Goal: Information Seeking & Learning: Learn about a topic

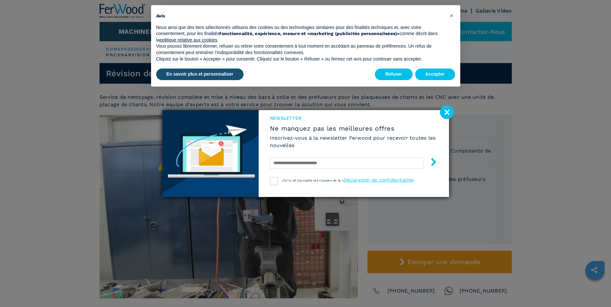
click at [444, 112] on image at bounding box center [447, 112] width 14 height 14
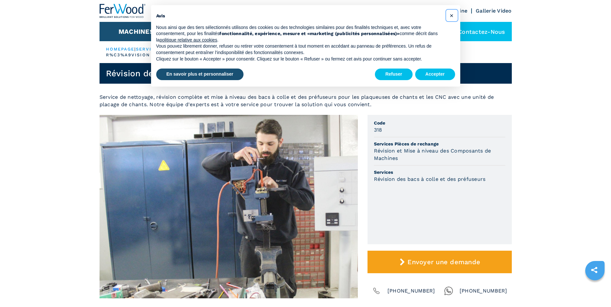
click at [453, 15] on span "×" at bounding box center [451, 16] width 4 height 8
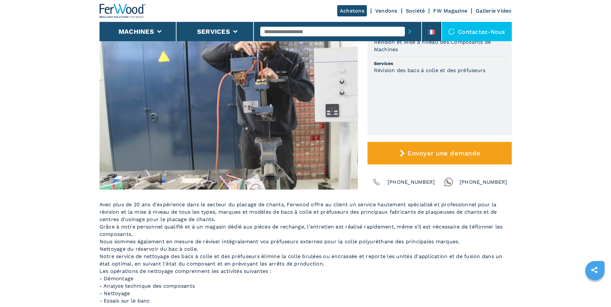
scroll to position [107, 0]
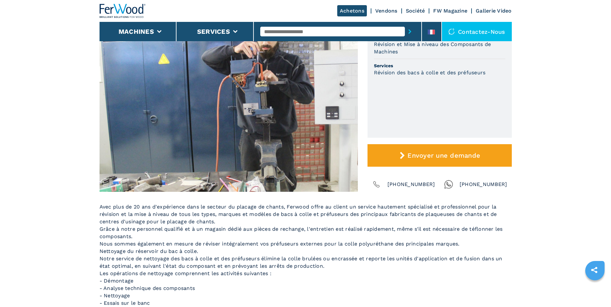
click at [390, 253] on p "Avec plus de 20 ans d'expérience dans le secteur du placage de chants, Ferwood …" at bounding box center [305, 255] width 412 height 104
click at [484, 30] on div "Contactez-nous" at bounding box center [477, 31] width 70 height 19
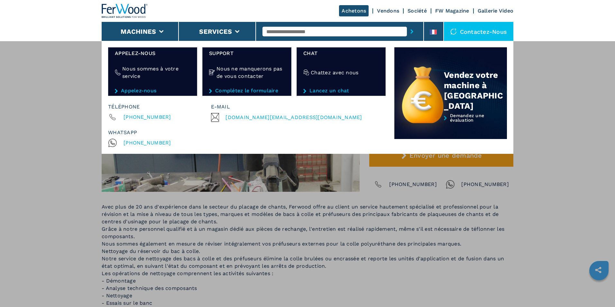
click at [71, 130] on div "Machines Plaqueuses de chant Tenonneuses Centre d'usinage cnc Perceuses - touri…" at bounding box center [307, 194] width 615 height 307
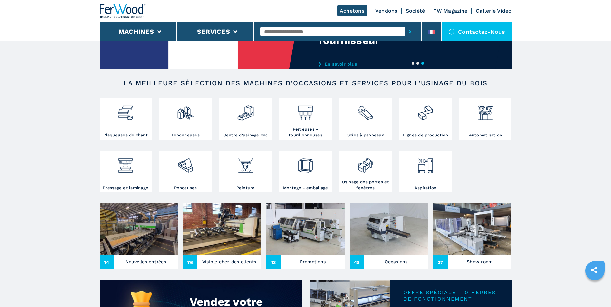
scroll to position [77, 0]
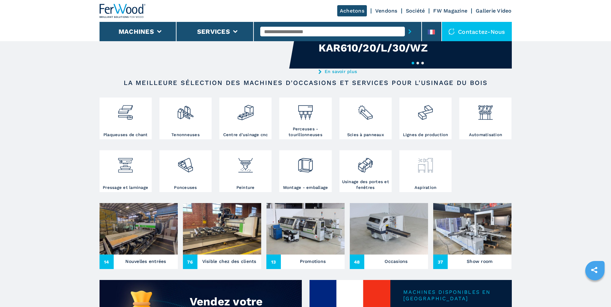
click at [425, 178] on div at bounding box center [425, 168] width 49 height 33
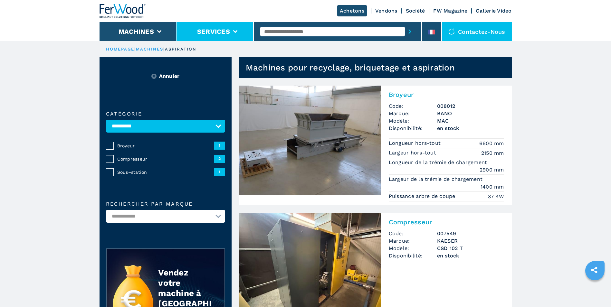
click at [235, 28] on li "Services" at bounding box center [214, 31] width 77 height 19
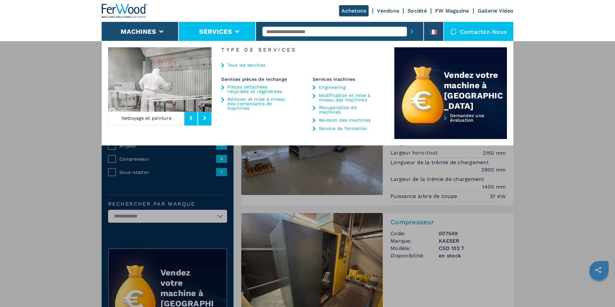
click at [243, 82] on div "Services pièces de rechange Pièces détachées recyclées et régénérées Révision e…" at bounding box center [257, 95] width 91 height 37
click at [246, 88] on link "Pièces détachées recyclées et régénérées" at bounding box center [258, 89] width 60 height 9
click at [254, 90] on link "Pièces détachées recyclées et régénérées" at bounding box center [258, 89] width 60 height 9
click at [228, 92] on link "Pièces détachées recyclées et régénérées" at bounding box center [258, 89] width 60 height 9
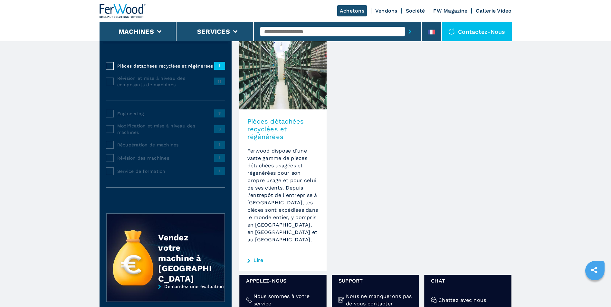
scroll to position [59, 0]
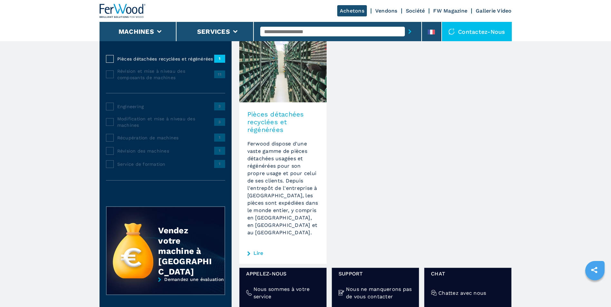
click at [253, 251] on div "Lire" at bounding box center [282, 253] width 71 height 5
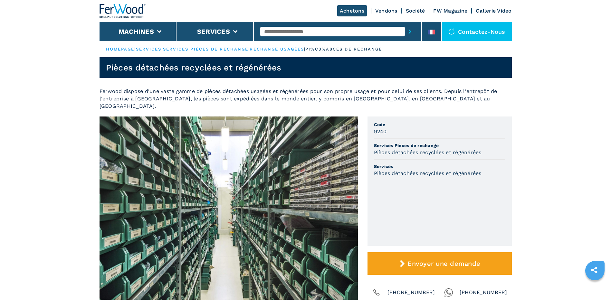
click at [332, 31] on input "text" at bounding box center [332, 32] width 145 height 10
click at [158, 32] on icon at bounding box center [159, 31] width 5 height 3
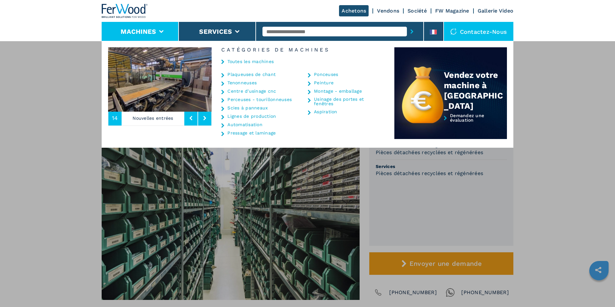
click at [257, 60] on link "Toutes les machines" at bounding box center [251, 61] width 46 height 5
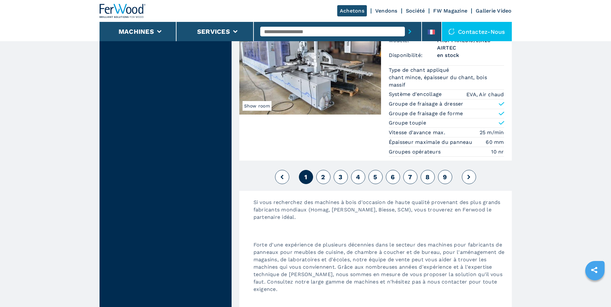
scroll to position [1649, 0]
click at [323, 176] on span "2" at bounding box center [323, 177] width 4 height 8
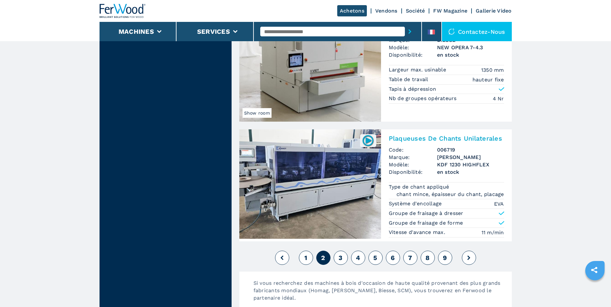
scroll to position [1503, 0]
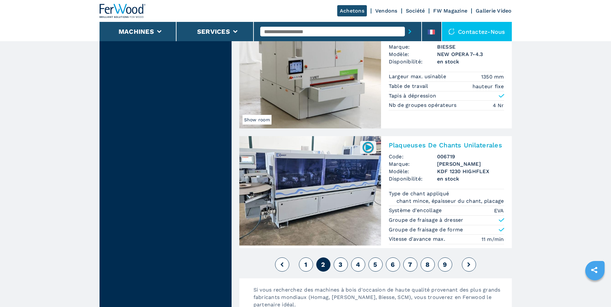
click at [338, 262] on button "3" at bounding box center [340, 264] width 14 height 14
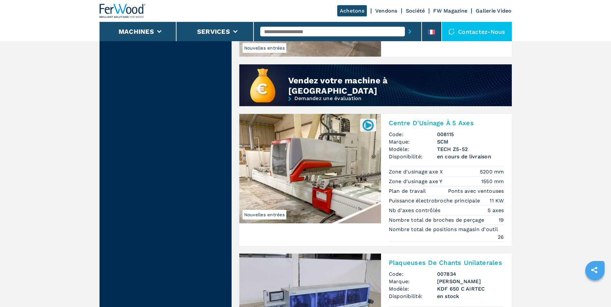
scroll to position [451, 0]
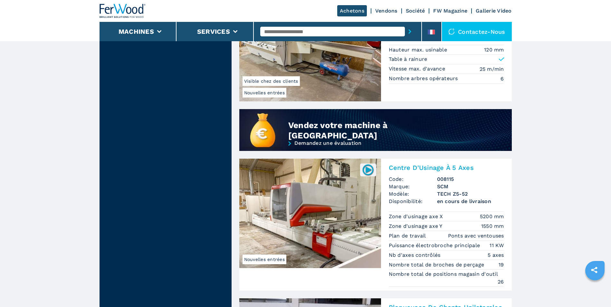
click at [464, 31] on div "Contactez-nous" at bounding box center [477, 31] width 70 height 19
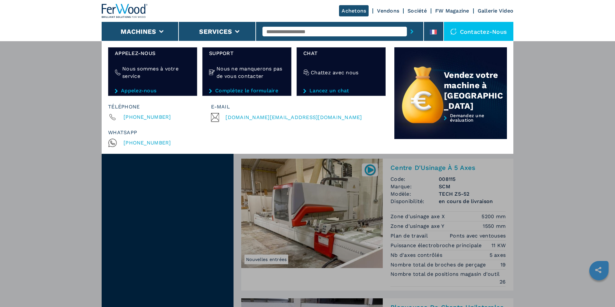
click at [267, 118] on span "[DOMAIN_NAME][EMAIL_ADDRESS][DOMAIN_NAME]" at bounding box center [294, 117] width 136 height 9
click at [288, 263] on div "Machines Plaqueuses de chant Tenonneuses Centre d'usinage cnc Perceuses - touri…" at bounding box center [307, 194] width 615 height 307
